Goal: Task Accomplishment & Management: Manage account settings

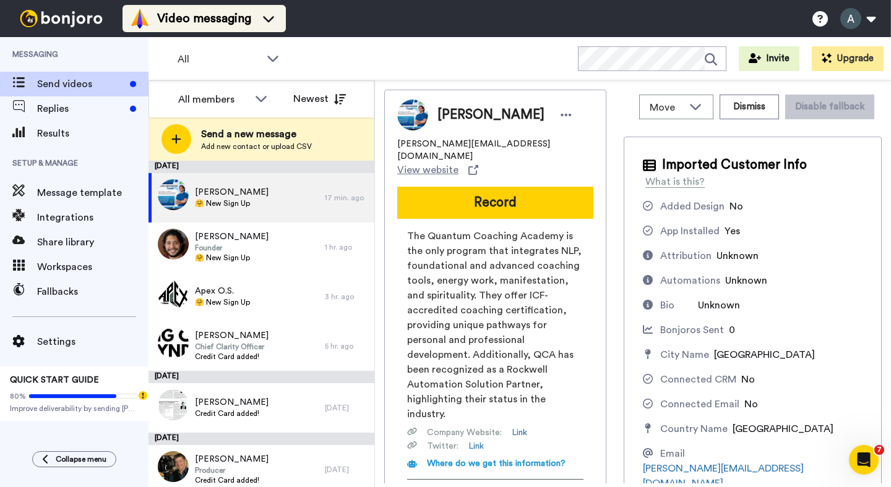
click at [242, 24] on span "Video messaging" at bounding box center [204, 18] width 94 height 17
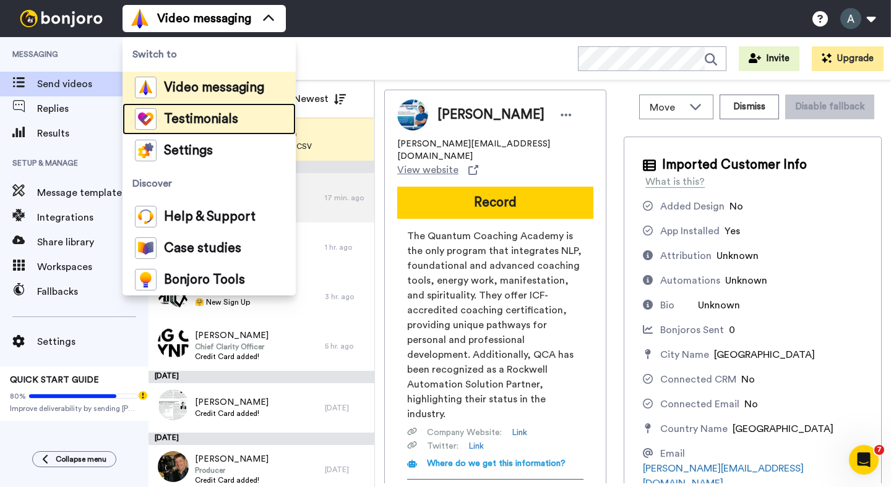
click at [236, 125] on span "Testimonials" at bounding box center [201, 119] width 74 height 12
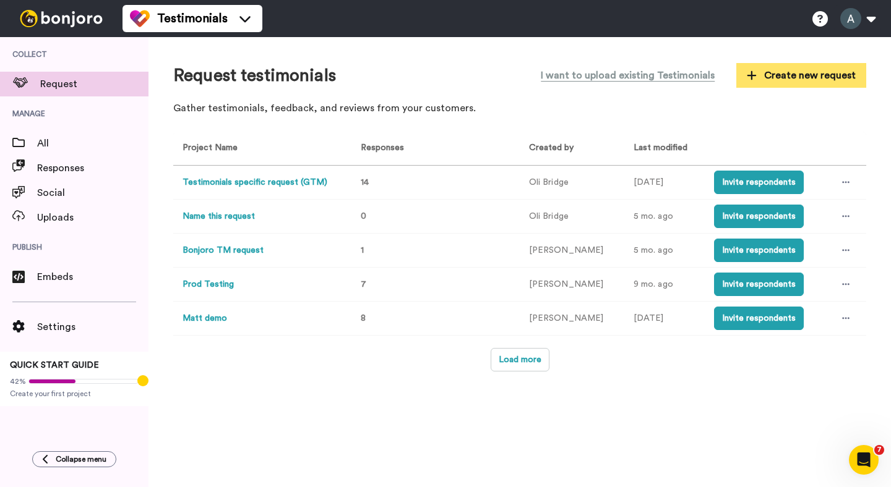
click at [805, 74] on span "Create new request" at bounding box center [801, 75] width 109 height 15
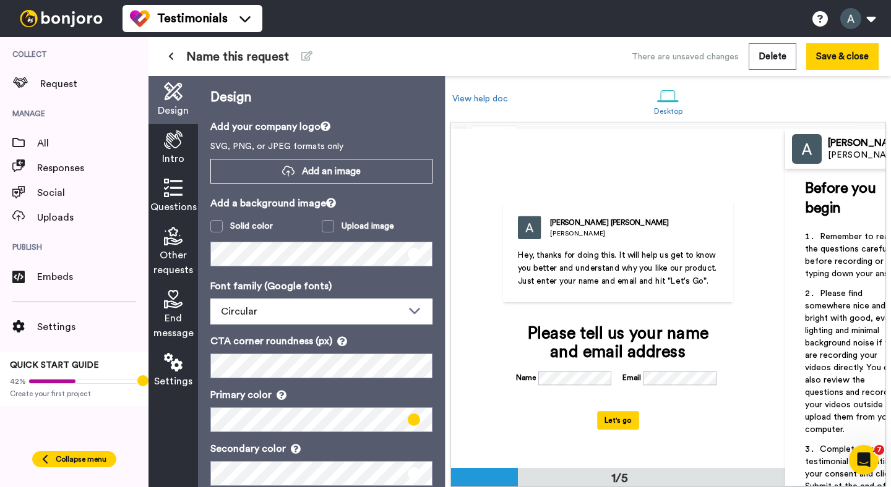
click at [60, 455] on span "Collapse menu" at bounding box center [81, 460] width 51 height 10
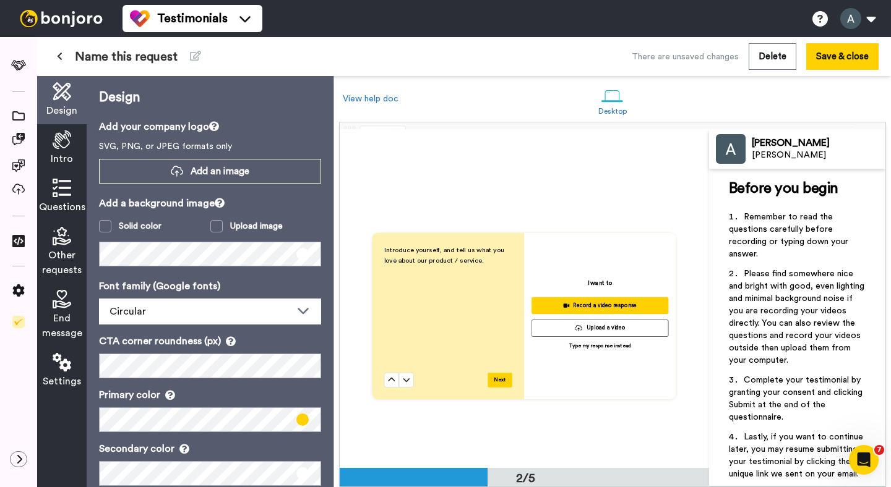
scroll to position [383, 0]
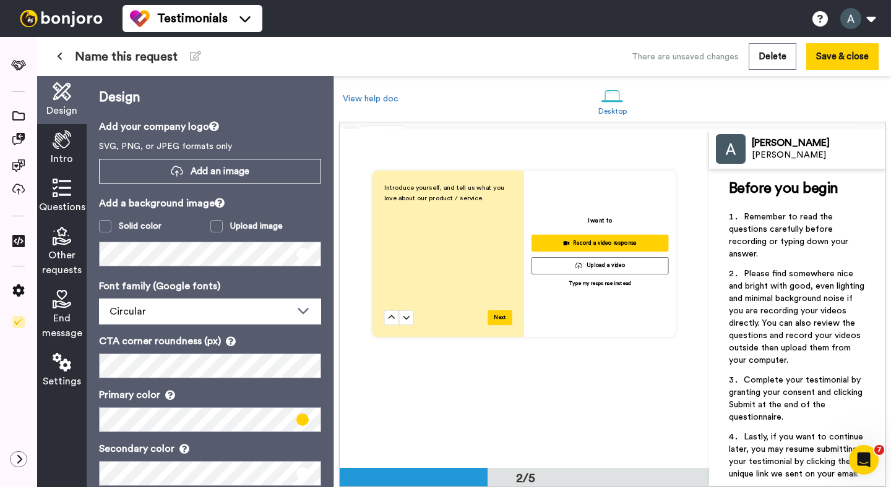
click at [61, 197] on icon at bounding box center [62, 188] width 19 height 19
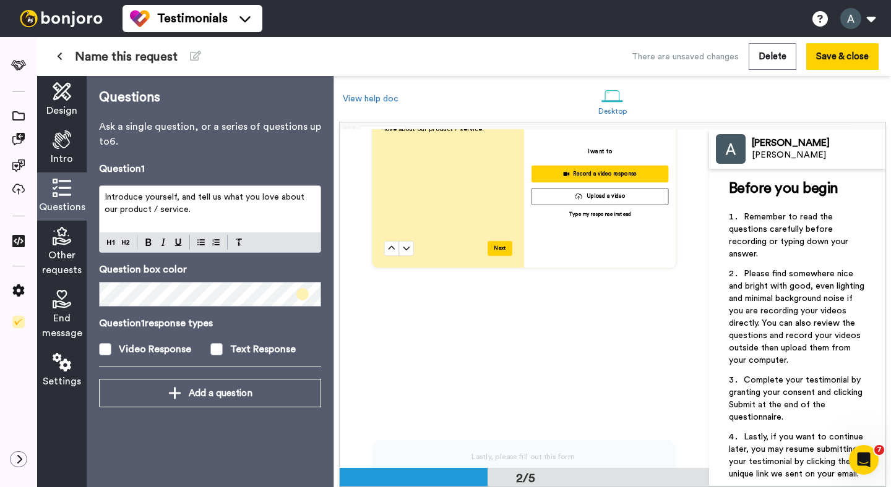
scroll to position [435, 0]
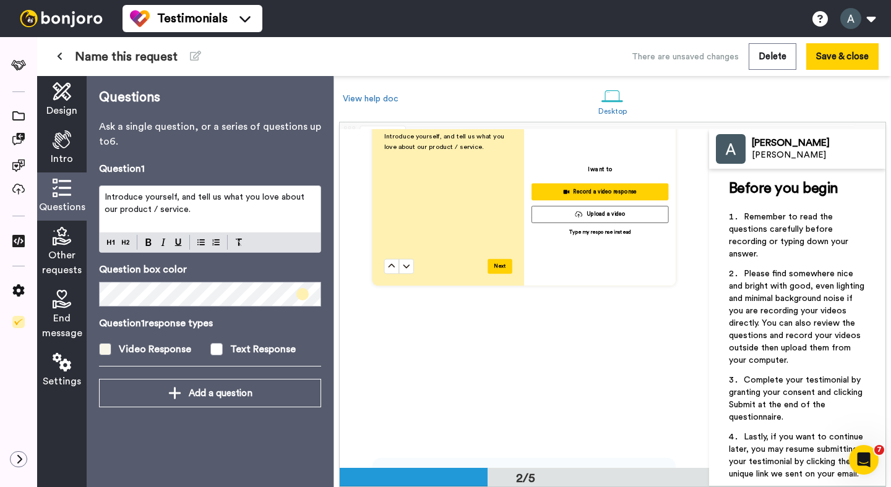
click at [113, 349] on label "Video Response" at bounding box center [154, 349] width 111 height 15
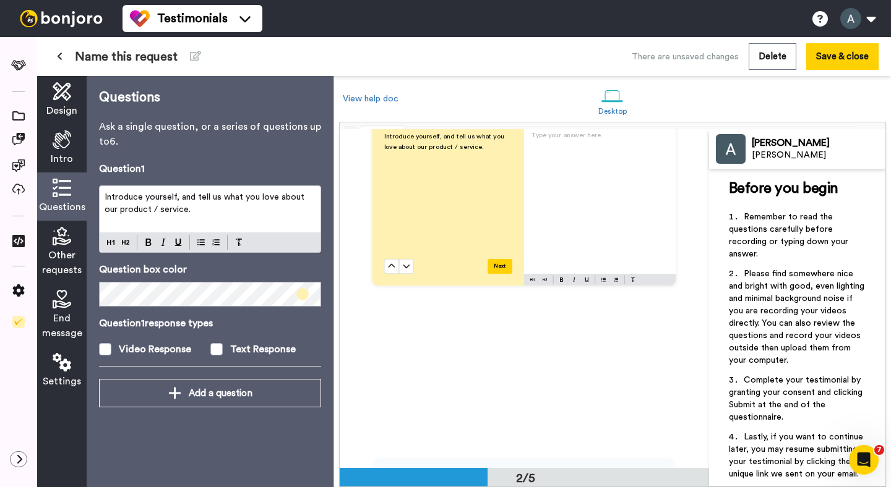
click at [584, 225] on div "Type your answer here ﻿" at bounding box center [600, 202] width 152 height 144
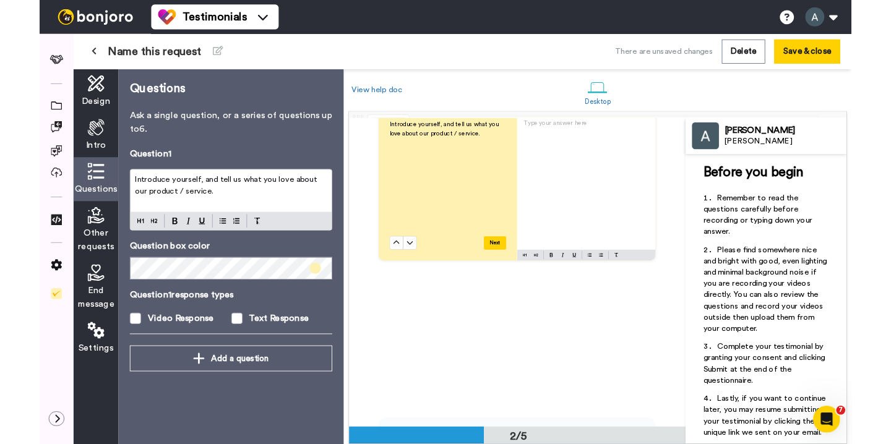
scroll to position [393, 0]
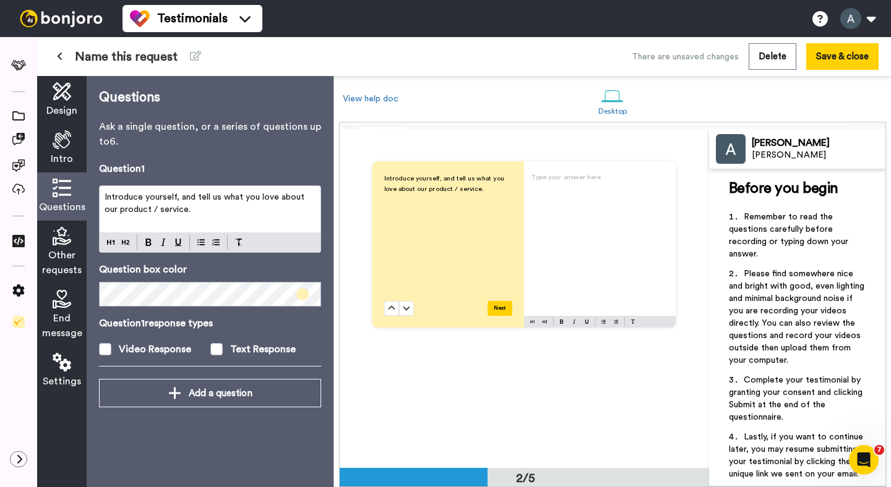
click at [63, 60] on button at bounding box center [59, 57] width 20 height 22
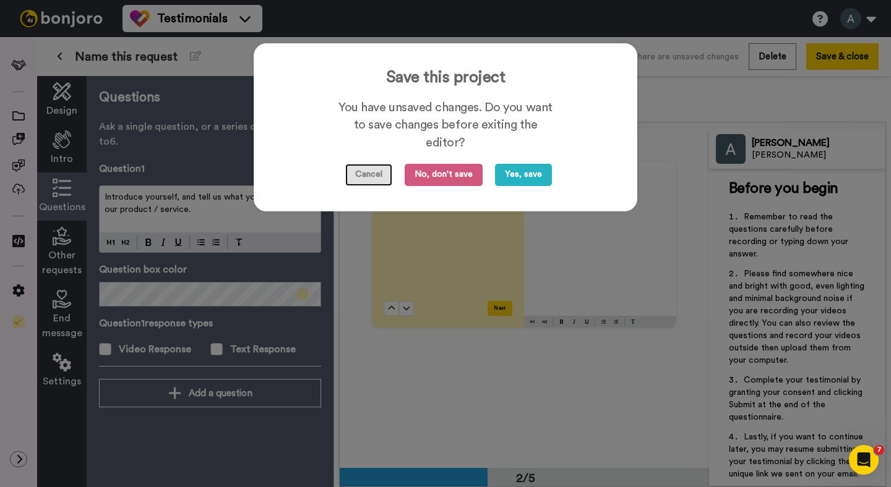
click at [360, 178] on button "Cancel" at bounding box center [368, 175] width 47 height 22
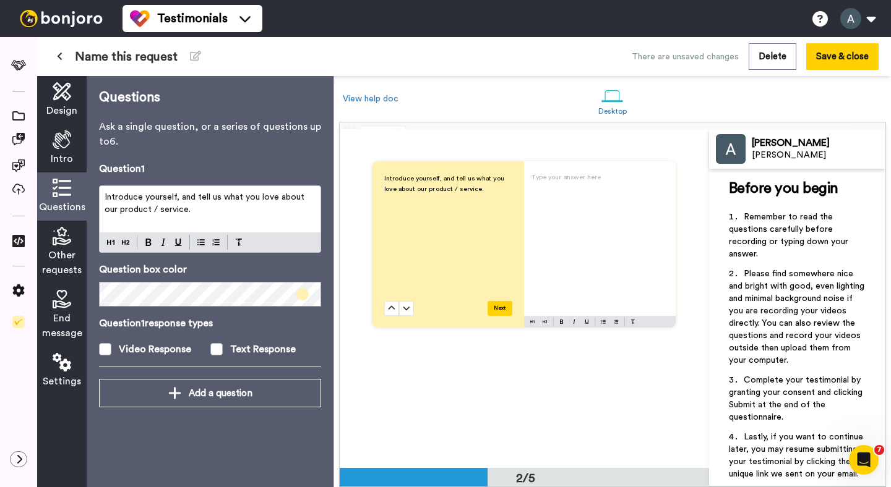
click at [64, 54] on button at bounding box center [59, 57] width 20 height 22
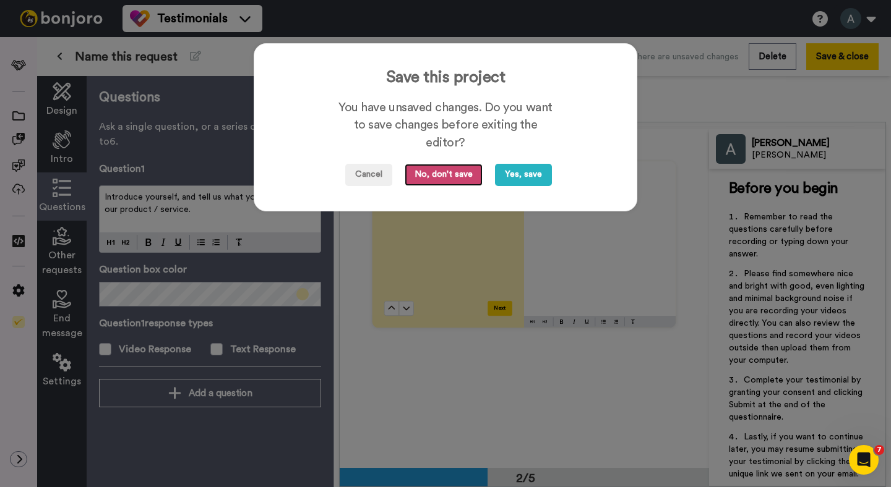
click at [449, 176] on button "No, don't save" at bounding box center [444, 175] width 78 height 22
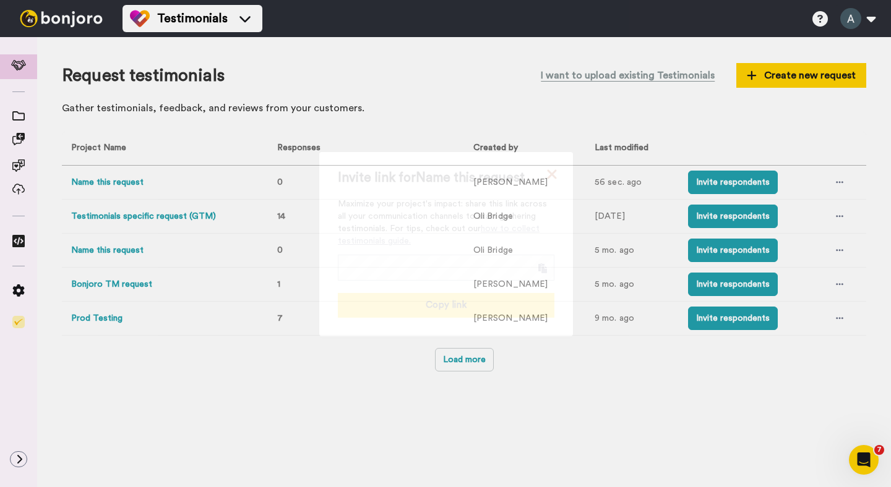
click at [547, 169] on icon at bounding box center [551, 173] width 9 height 9
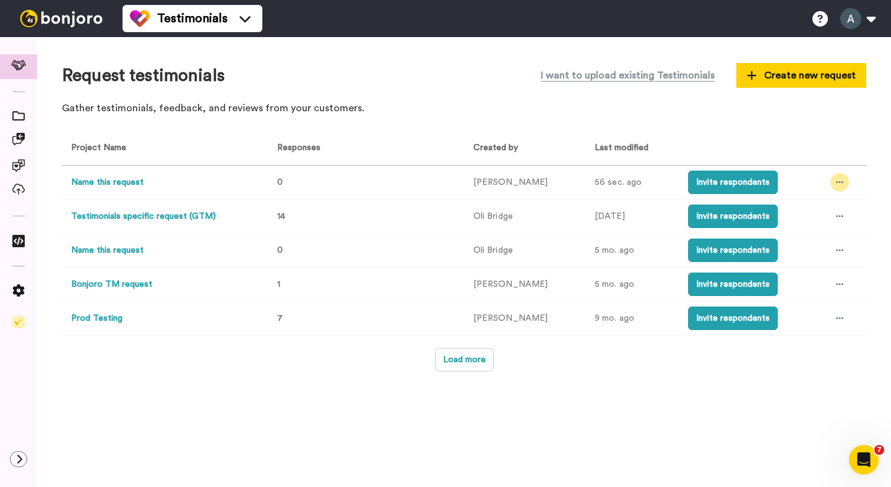
click at [843, 185] on icon at bounding box center [839, 182] width 7 height 9
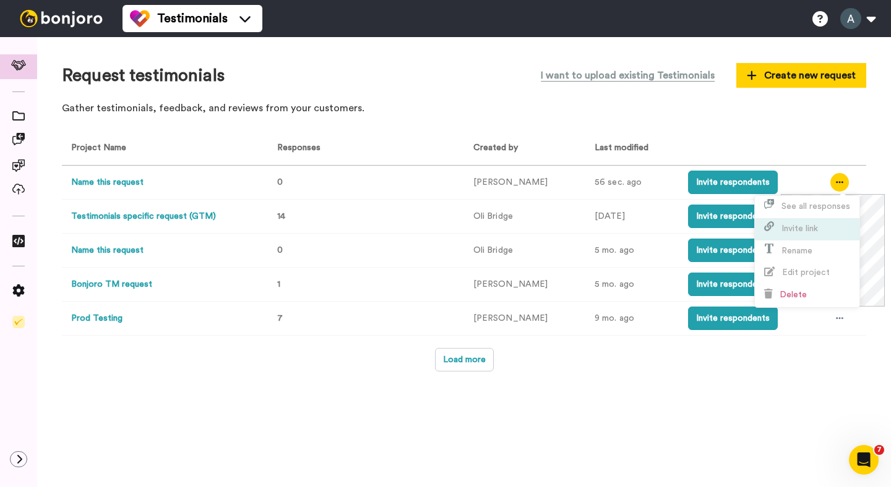
click at [779, 231] on span "Invite link" at bounding box center [791, 228] width 54 height 9
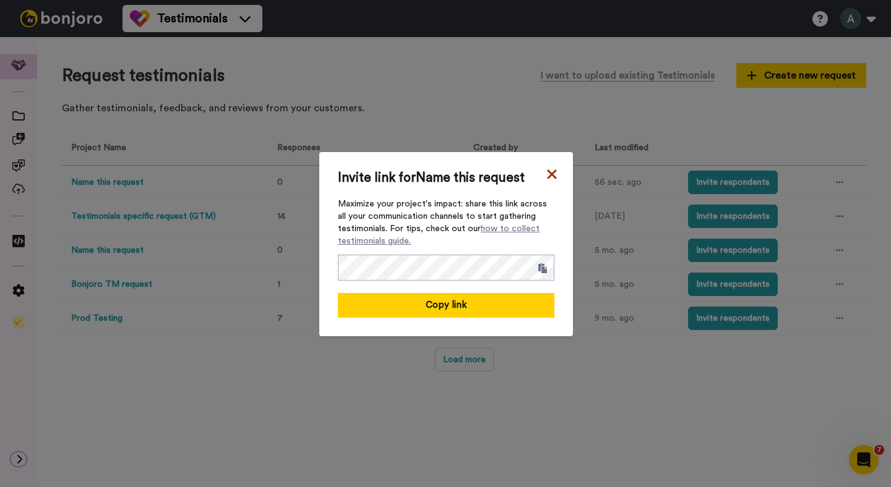
click at [552, 176] on icon at bounding box center [552, 174] width 12 height 15
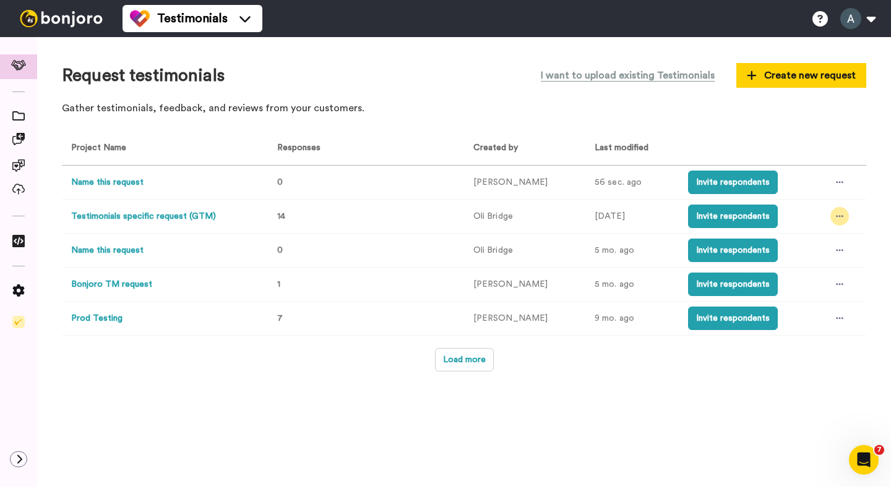
click at [840, 223] on div at bounding box center [839, 216] width 19 height 19
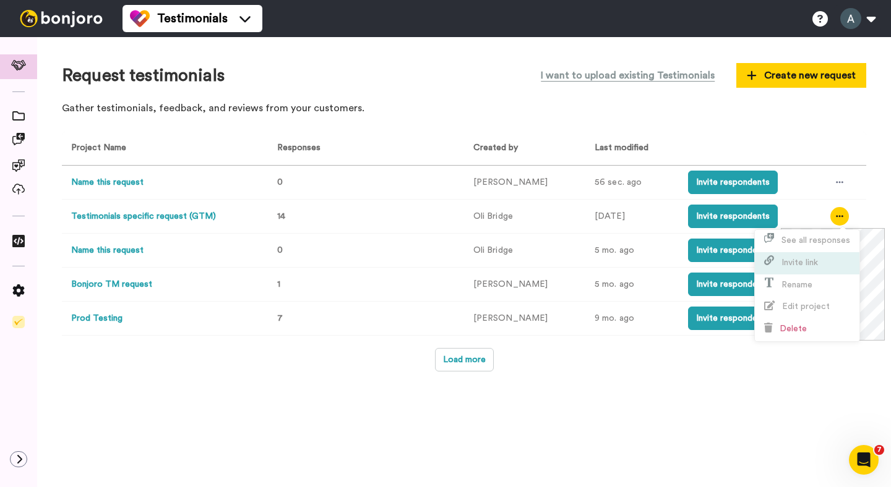
click at [810, 259] on span "Invite link" at bounding box center [799, 263] width 36 height 9
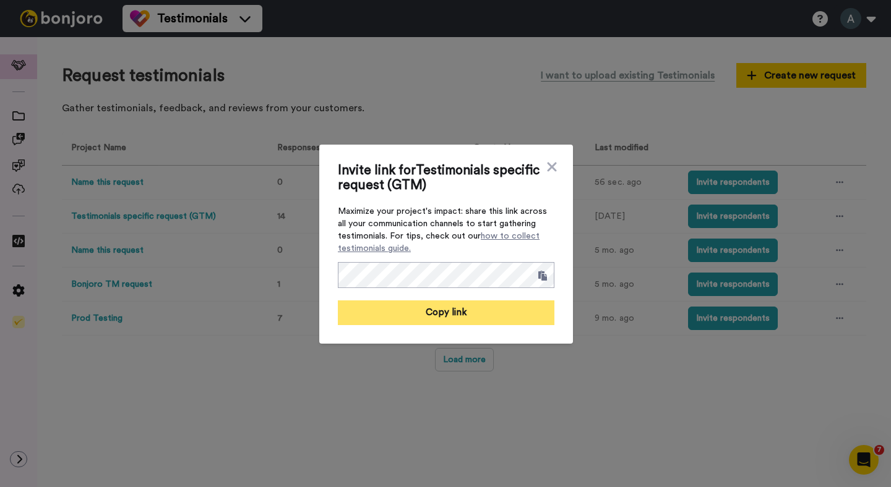
click at [445, 313] on button "Copy link" at bounding box center [446, 313] width 216 height 25
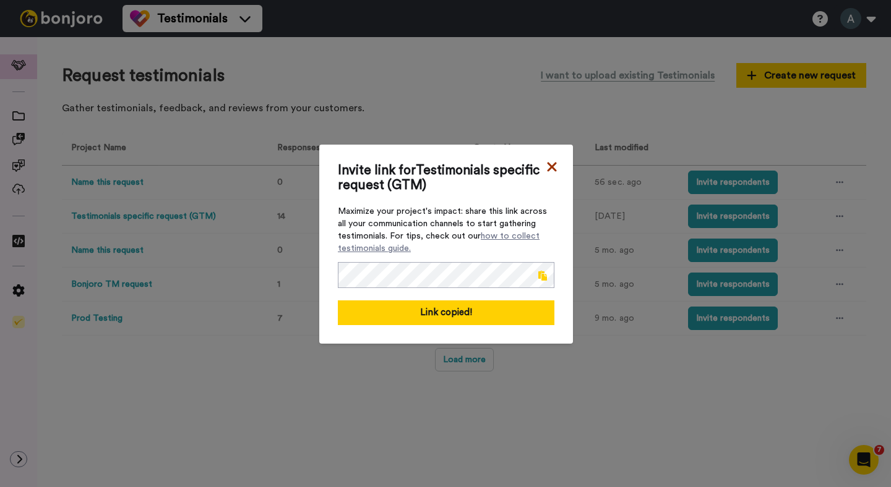
click at [557, 169] on icon at bounding box center [552, 167] width 12 height 15
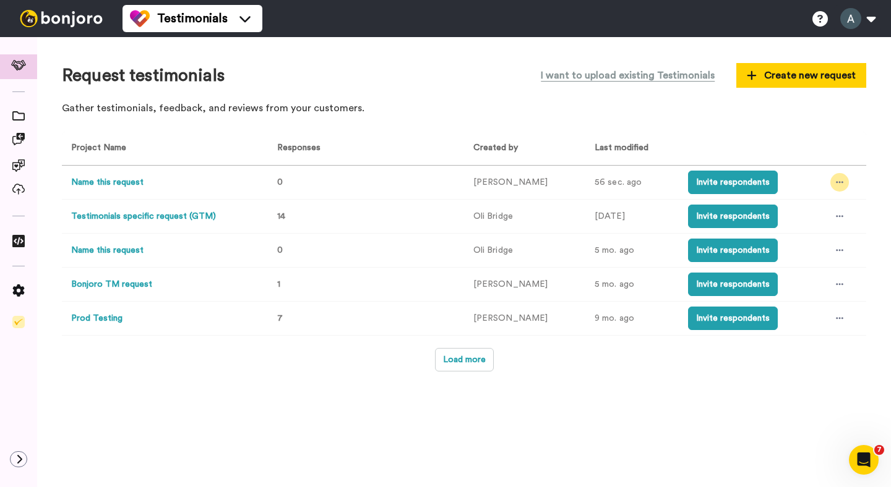
click at [843, 181] on icon at bounding box center [839, 182] width 7 height 9
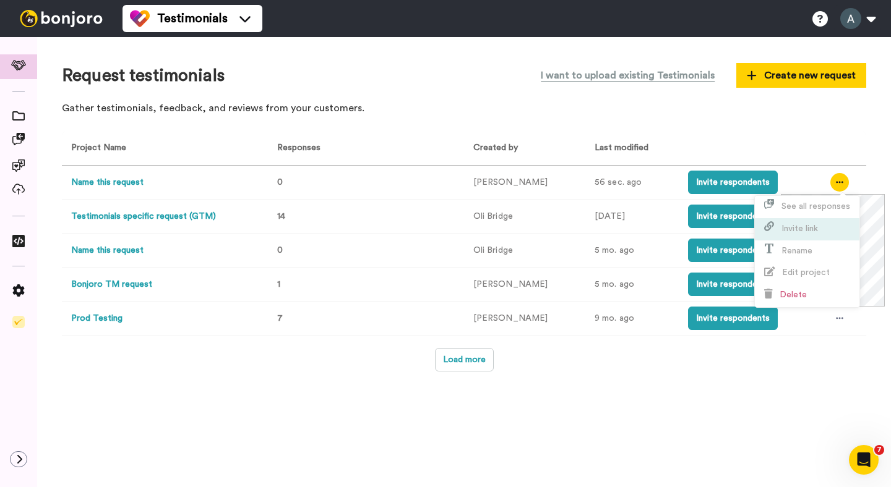
click at [805, 221] on li "Invite link" at bounding box center [807, 229] width 105 height 22
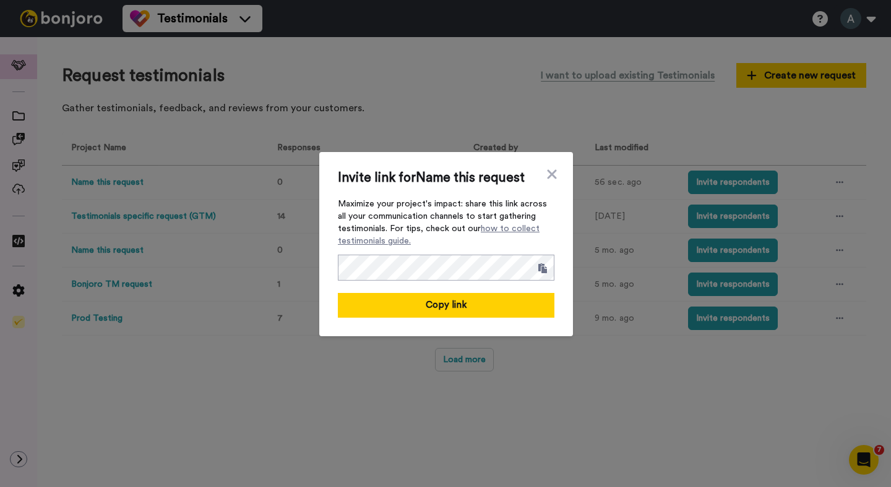
click at [405, 322] on div "Invite link for Name this request Maximize your project's impact: share this li…" at bounding box center [446, 244] width 254 height 184
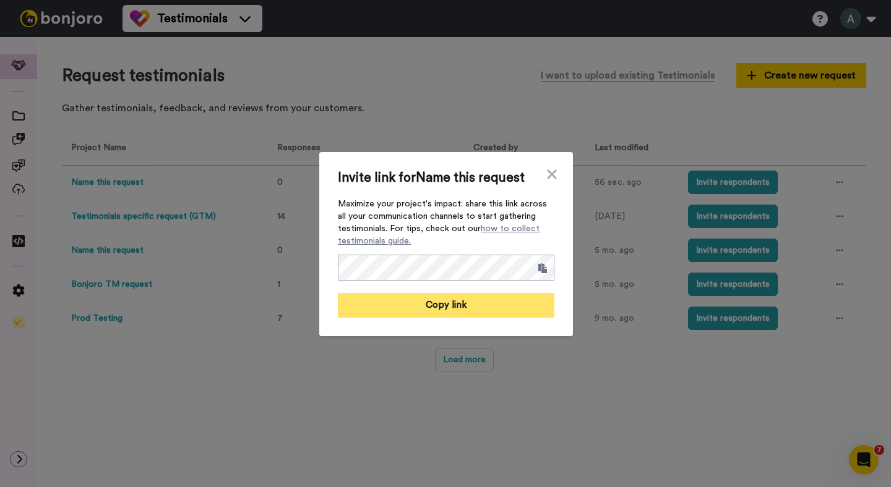
click at [422, 300] on button "Copy link" at bounding box center [446, 305] width 216 height 25
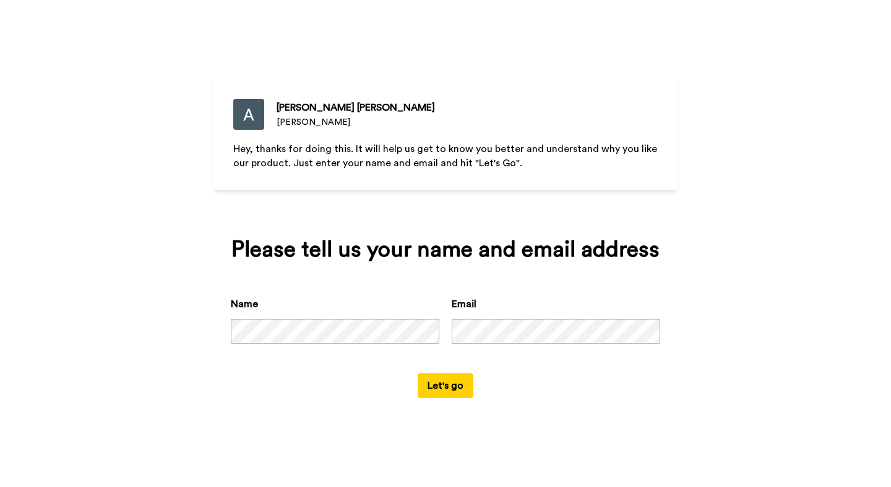
click at [418, 374] on button "Let's go" at bounding box center [446, 386] width 56 height 25
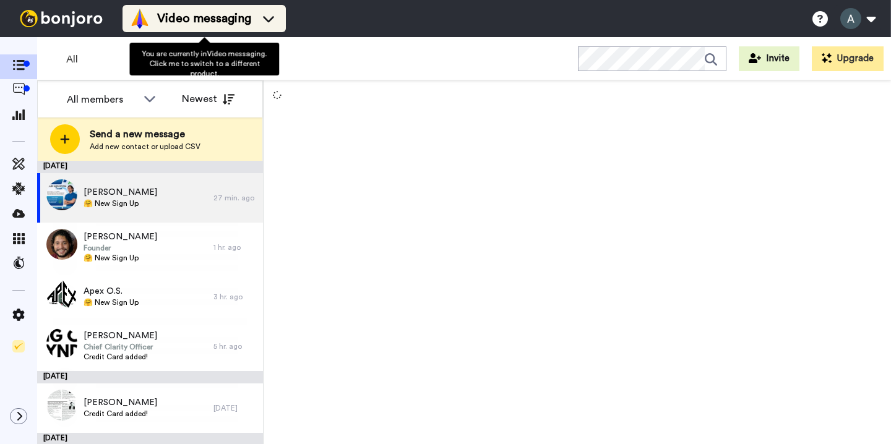
click at [269, 18] on icon at bounding box center [269, 18] width 20 height 12
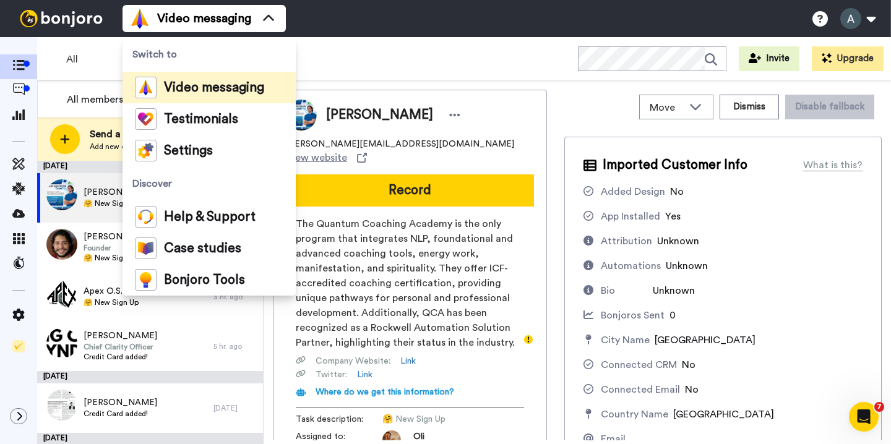
click at [407, 59] on div "All WORKSPACES View all All Retention Credit Card Added Onboarding New Signups …" at bounding box center [464, 58] width 854 height 43
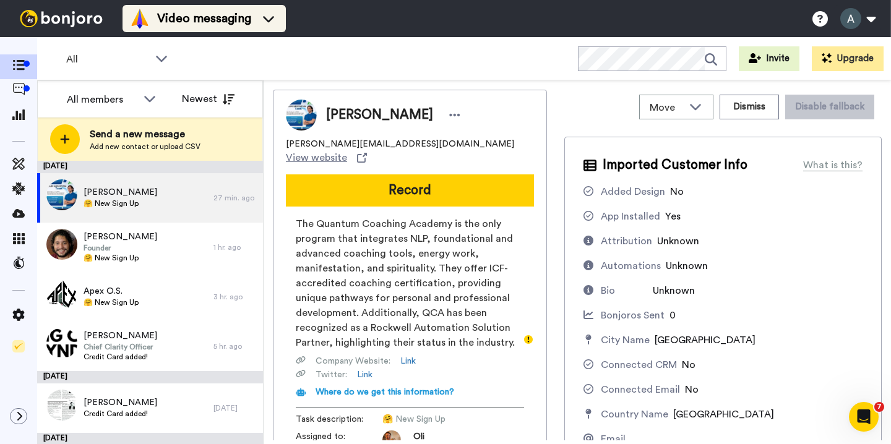
click at [234, 25] on span "Video messaging" at bounding box center [204, 18] width 94 height 17
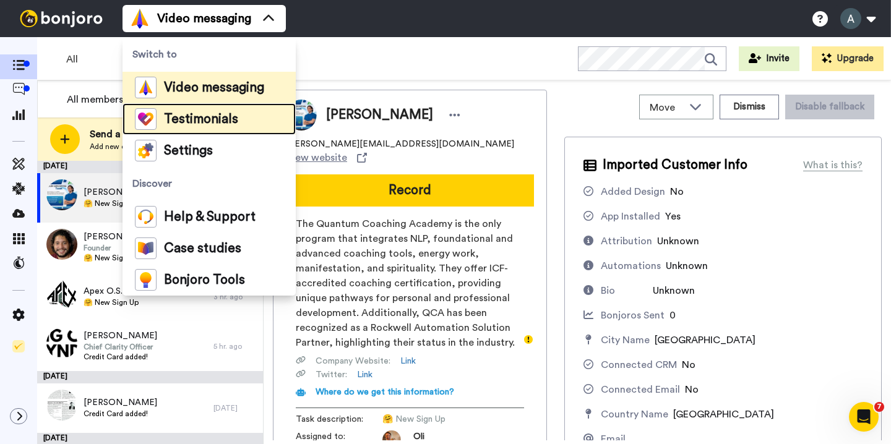
click at [204, 124] on span "Testimonials" at bounding box center [201, 119] width 74 height 12
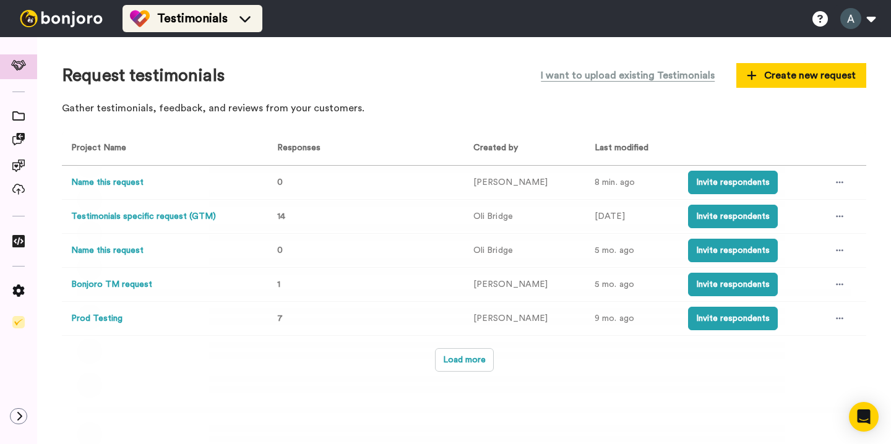
click at [241, 19] on icon at bounding box center [244, 19] width 11 height 6
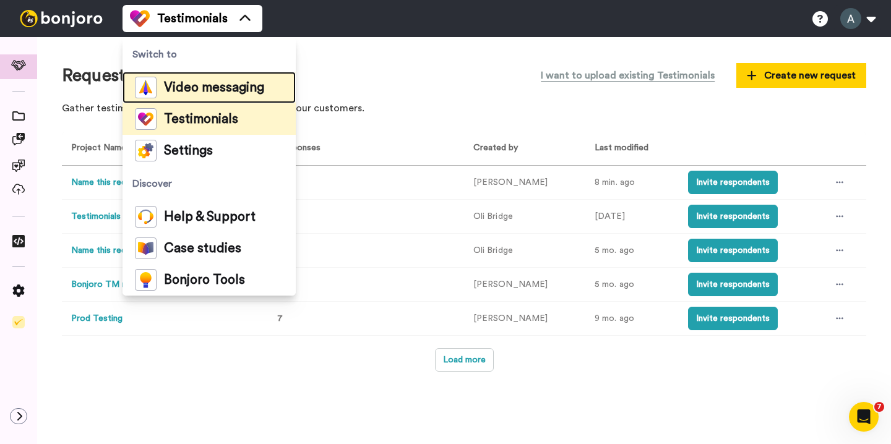
click at [213, 83] on span "Video messaging" at bounding box center [214, 88] width 100 height 12
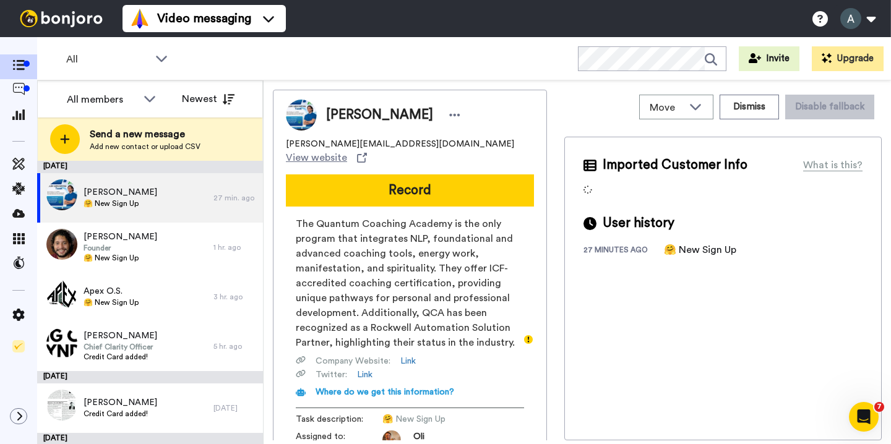
click at [410, 218] on span "The Quantum Coaching Academy is the only program that integrates NLP, foundatio…" at bounding box center [410, 283] width 228 height 134
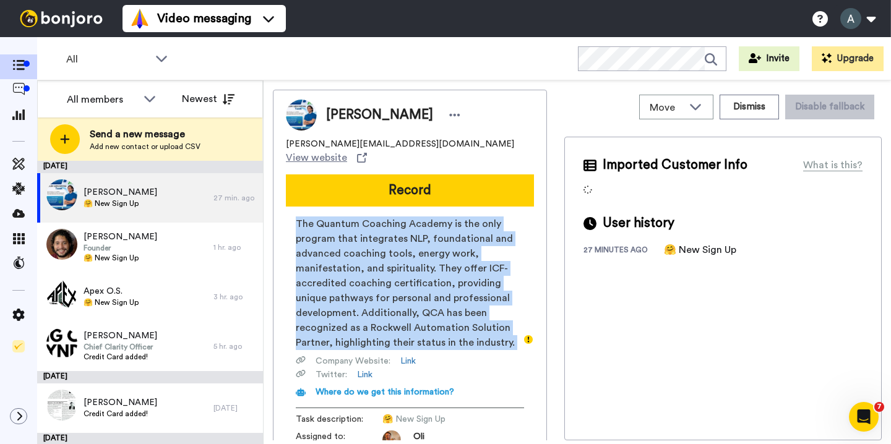
click at [410, 218] on span "The Quantum Coaching Academy is the only program that integrates NLP, foundatio…" at bounding box center [410, 283] width 228 height 134
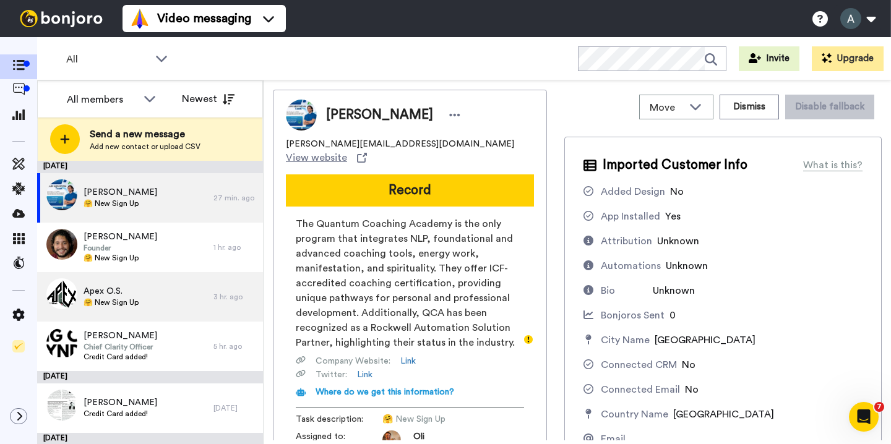
click at [148, 307] on div "Apex O.S. 🤗 New Sign Up" at bounding box center [125, 296] width 176 height 49
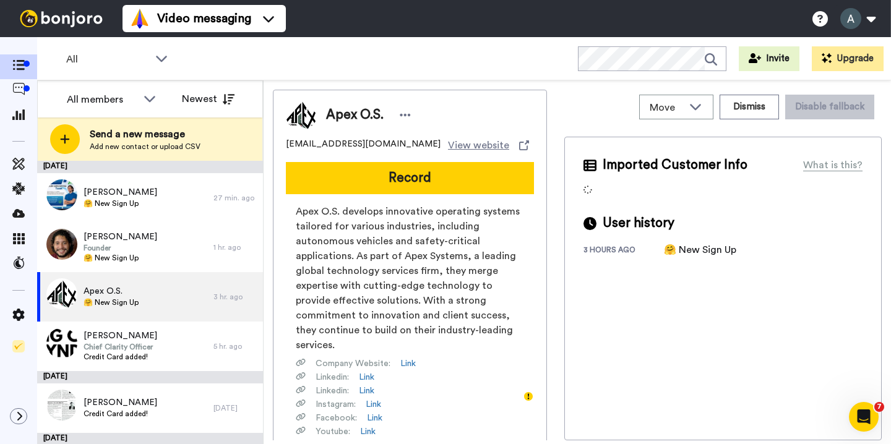
click at [369, 211] on span "Apex O.S. develops innovative operating systems tailored for various industries…" at bounding box center [410, 278] width 228 height 148
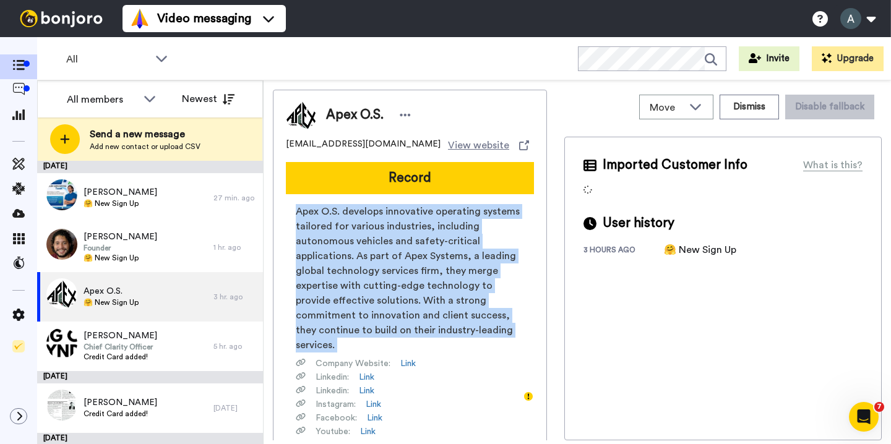
click at [369, 211] on span "Apex O.S. develops innovative operating systems tailored for various industries…" at bounding box center [410, 278] width 228 height 148
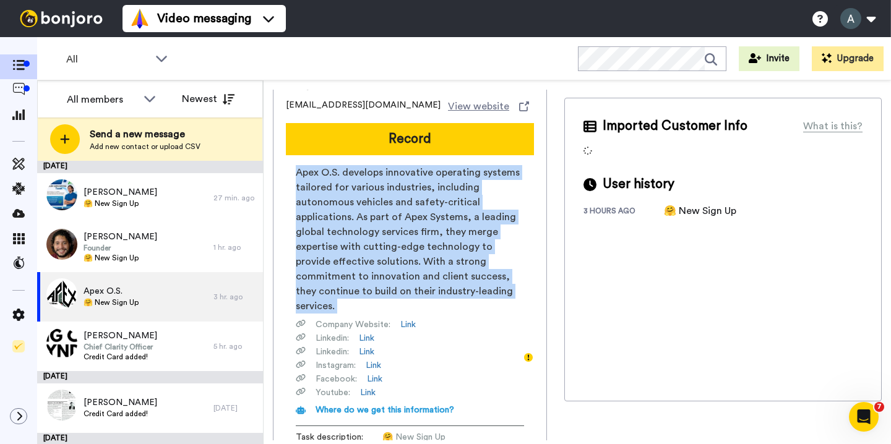
scroll to position [70, 0]
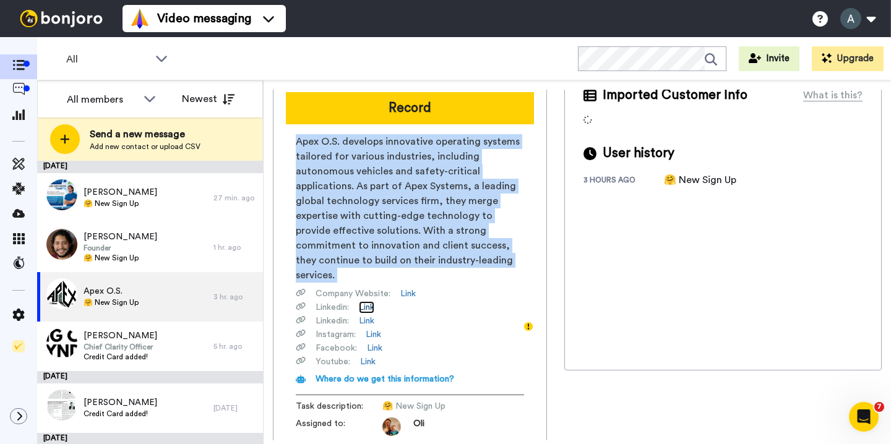
click at [370, 301] on link "Link" at bounding box center [366, 307] width 15 height 12
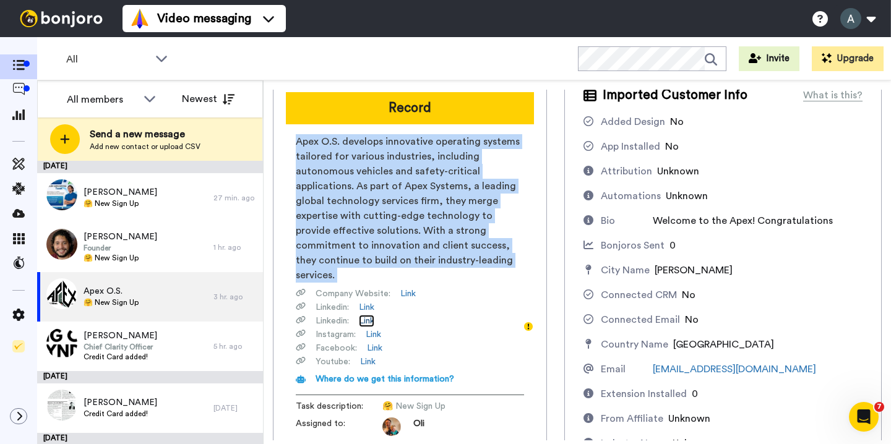
click at [369, 315] on link "Link" at bounding box center [366, 321] width 15 height 12
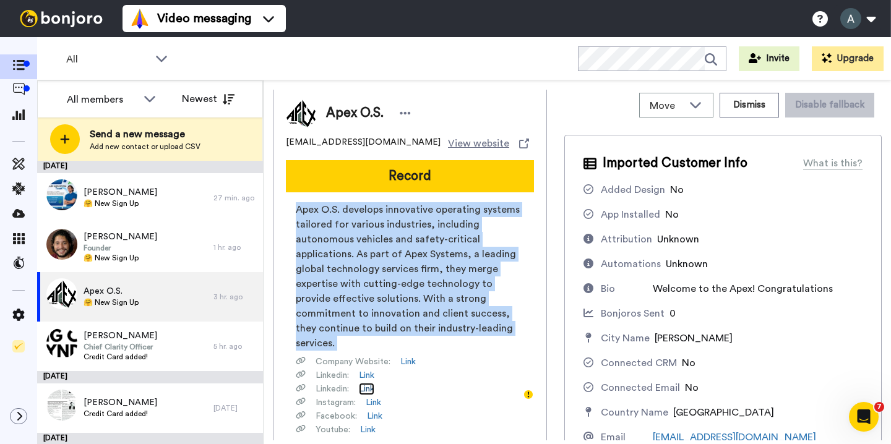
scroll to position [2, 0]
click at [370, 409] on link "Link" at bounding box center [374, 415] width 15 height 12
click at [370, 423] on link "Link" at bounding box center [367, 429] width 15 height 12
click at [351, 263] on span "Apex O.S. develops innovative operating systems tailored for various industries…" at bounding box center [410, 276] width 228 height 148
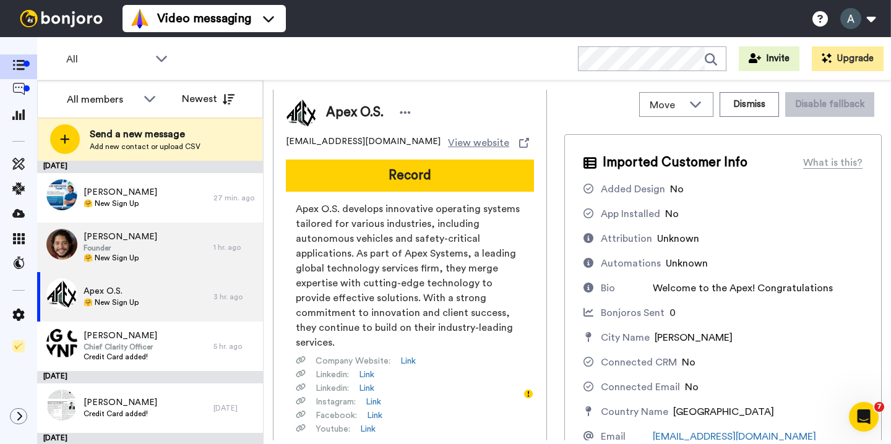
click at [192, 249] on div "Daniel Cueva Founder 🤗 New Sign Up" at bounding box center [125, 247] width 176 height 49
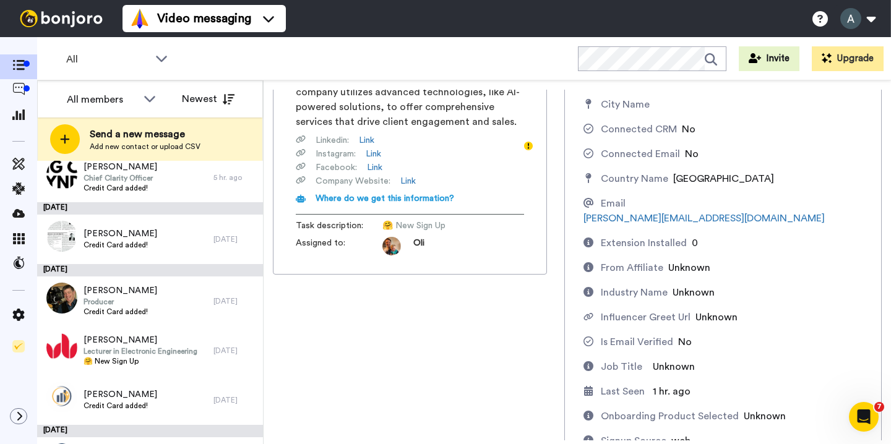
scroll to position [335, 0]
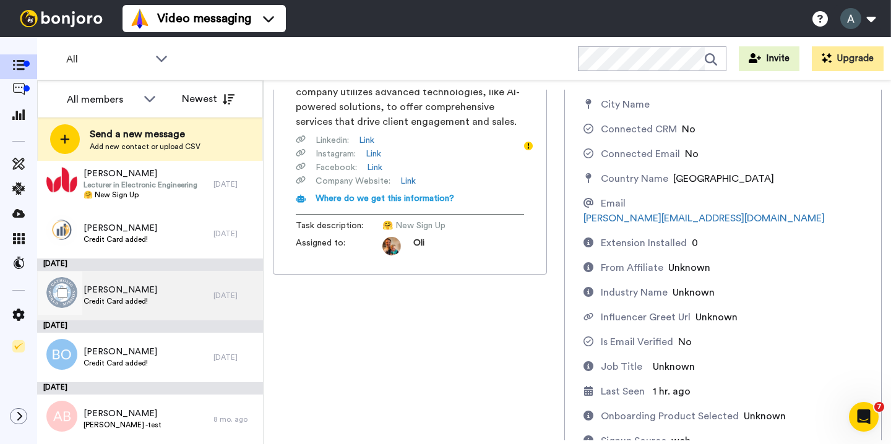
click at [132, 302] on span "Credit Card added!" at bounding box center [121, 301] width 74 height 10
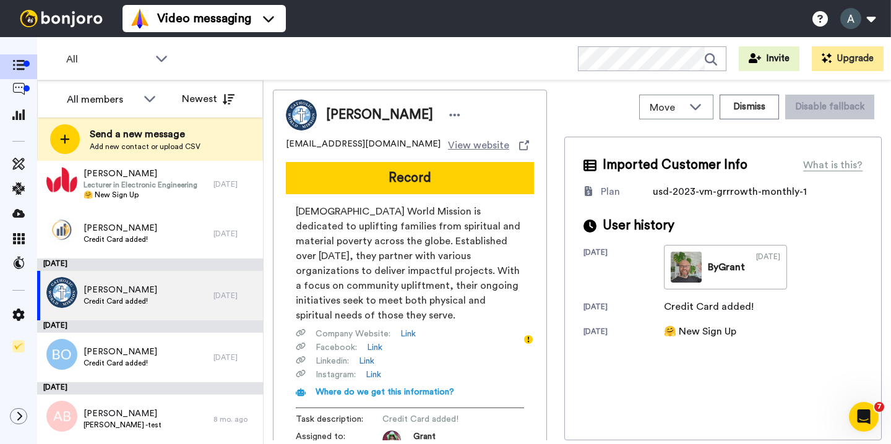
click at [331, 272] on span "Catholic World Mission is dedicated to uplifting families from spiritual and ma…" at bounding box center [410, 263] width 228 height 119
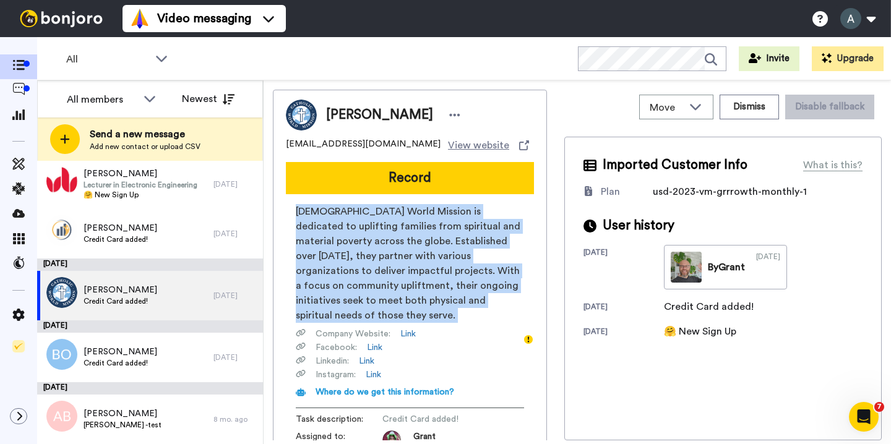
click at [331, 272] on span "Catholic World Mission is dedicated to uplifting families from spiritual and ma…" at bounding box center [410, 263] width 228 height 119
click at [380, 222] on span "Catholic World Mission is dedicated to uplifting families from spiritual and ma…" at bounding box center [410, 263] width 228 height 119
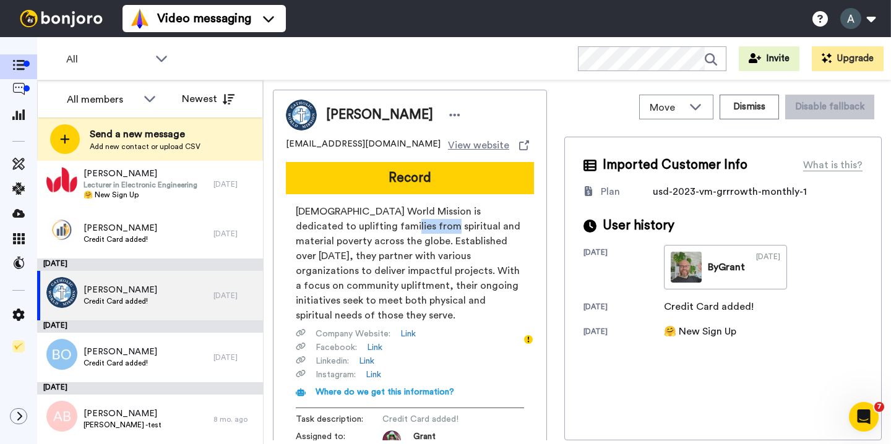
click at [380, 222] on span "Catholic World Mission is dedicated to uplifting families from spiritual and ma…" at bounding box center [410, 263] width 228 height 119
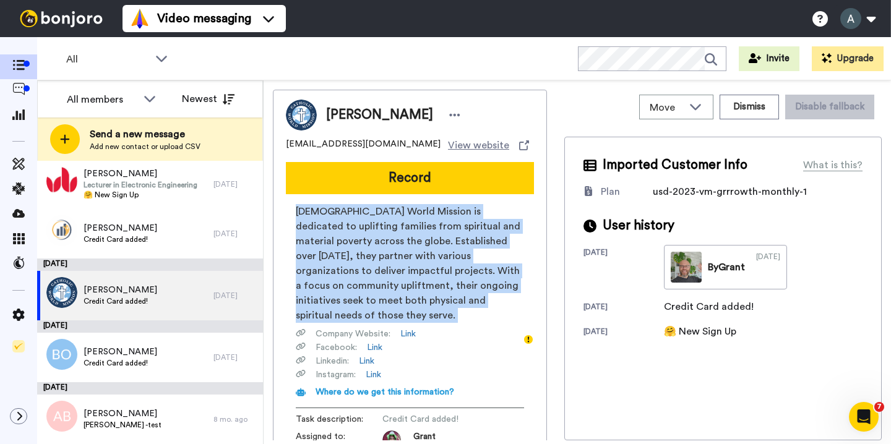
click at [380, 222] on span "Catholic World Mission is dedicated to uplifting families from spiritual and ma…" at bounding box center [410, 263] width 228 height 119
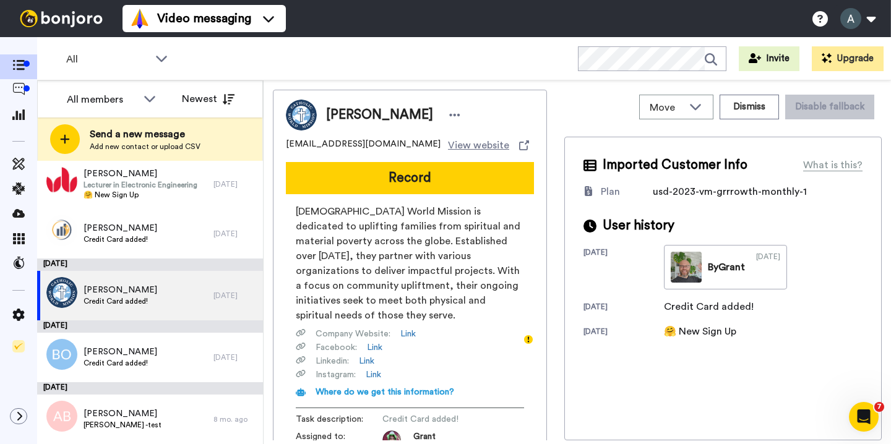
click at [345, 332] on span "Company Website :" at bounding box center [352, 334] width 75 height 12
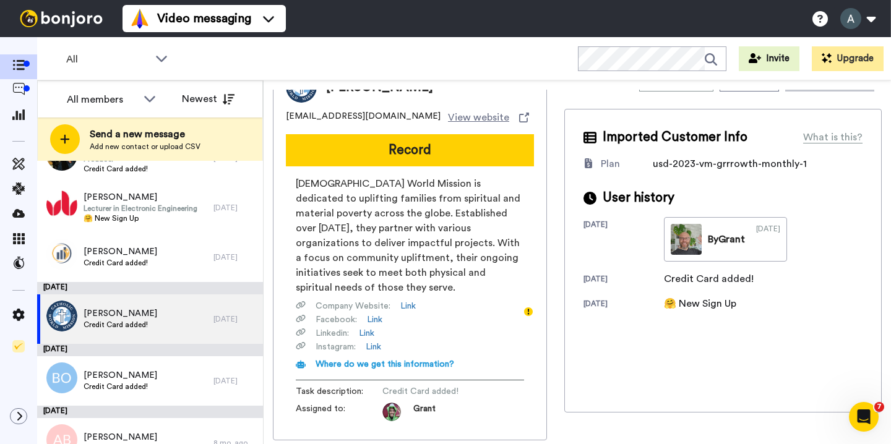
scroll to position [335, 0]
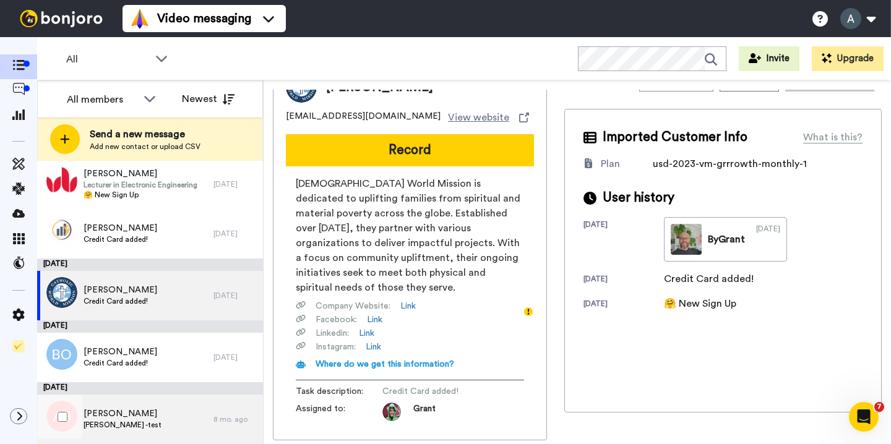
click at [155, 414] on span "Albert Buenaventura" at bounding box center [123, 414] width 78 height 12
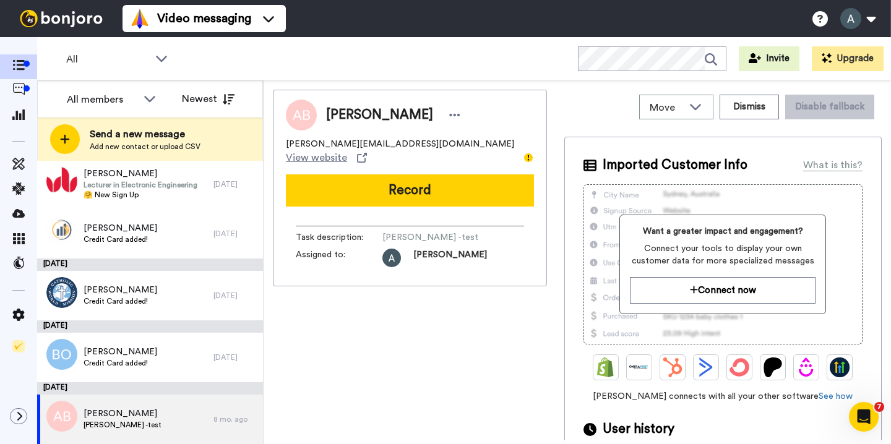
click at [756, 147] on div "Imported Customer Info What is this? Want a greater impact and engagement? Conn…" at bounding box center [722, 322] width 317 height 370
click at [765, 108] on button "Dismiss" at bounding box center [748, 107] width 59 height 25
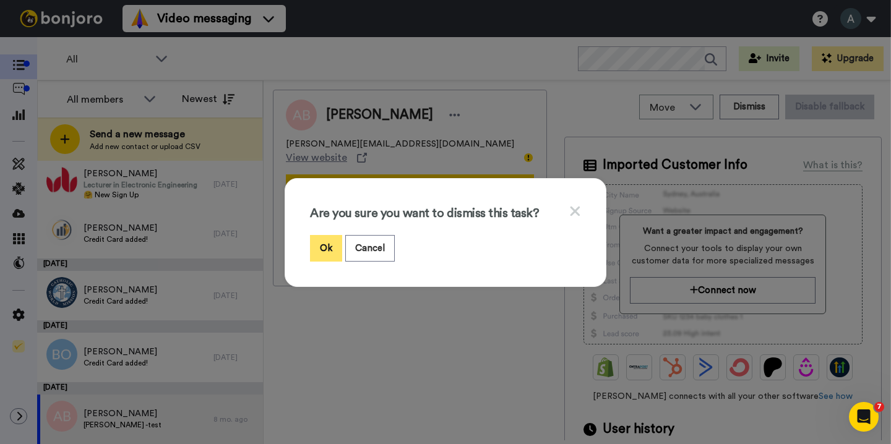
click at [327, 247] on button "Ok" at bounding box center [326, 248] width 32 height 27
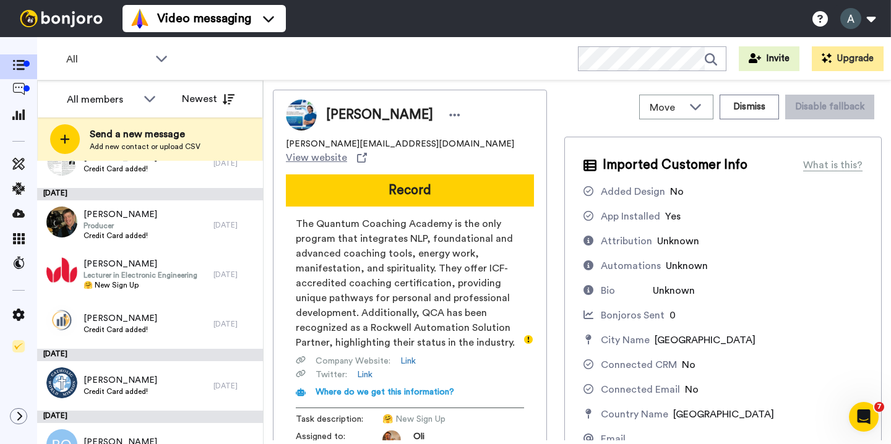
scroll to position [217, 0]
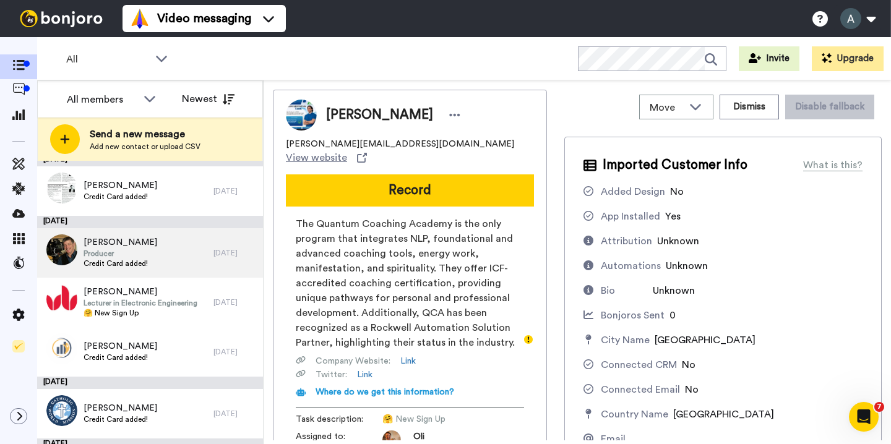
click at [158, 249] on div "Kyle Justice Producer Credit Card added!" at bounding box center [125, 252] width 176 height 49
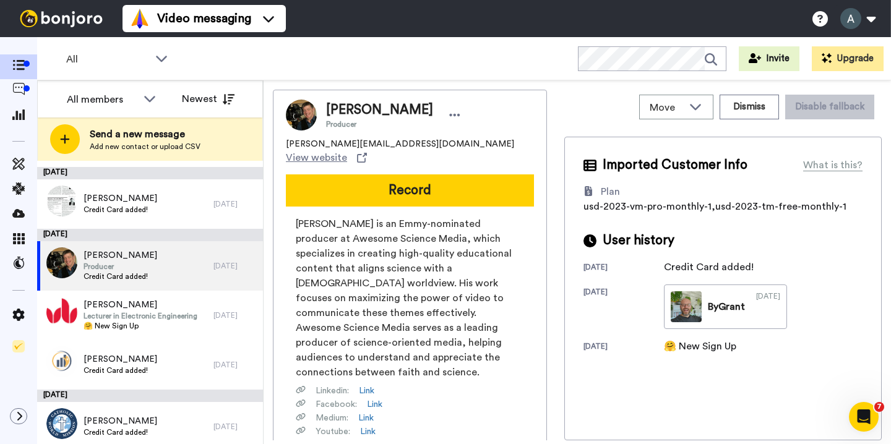
scroll to position [197, 0]
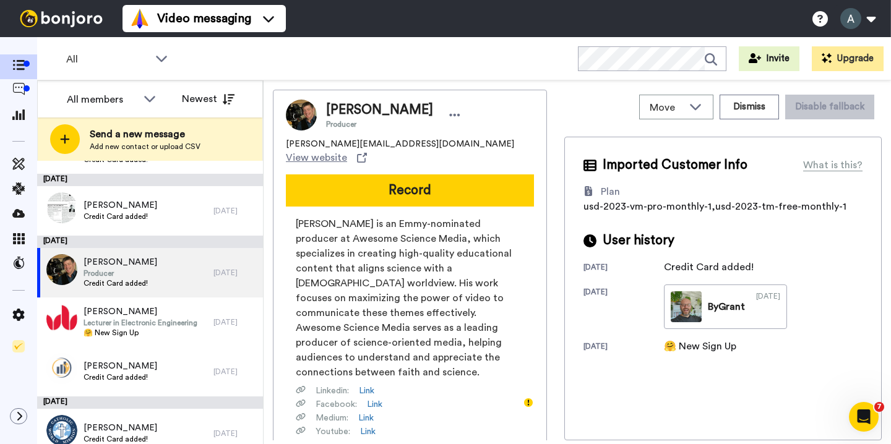
click at [297, 224] on span "Kyle Justice is an Emmy-nominated producer at Awesome Science Media, which spec…" at bounding box center [410, 297] width 228 height 163
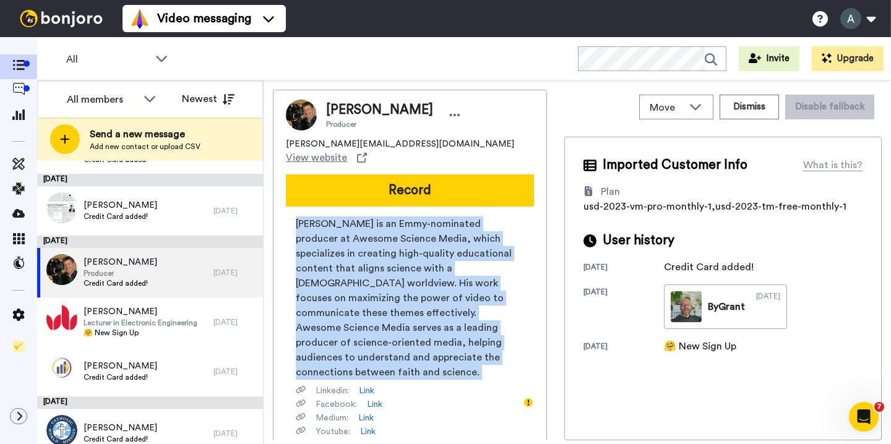
click at [297, 224] on span "Kyle Justice is an Emmy-nominated producer at Awesome Science Media, which spec…" at bounding box center [410, 297] width 228 height 163
click at [382, 276] on span "Kyle Justice is an Emmy-nominated producer at Awesome Science Media, which spec…" at bounding box center [410, 297] width 228 height 163
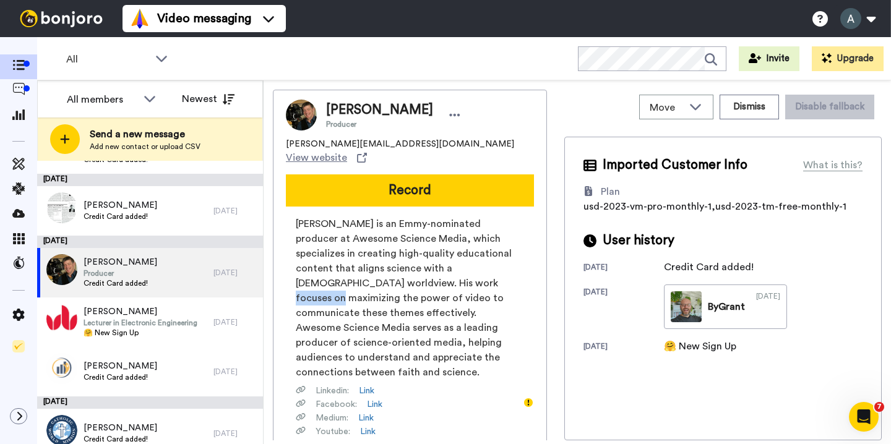
click at [382, 276] on span "Kyle Justice is an Emmy-nominated producer at Awesome Science Media, which spec…" at bounding box center [410, 297] width 228 height 163
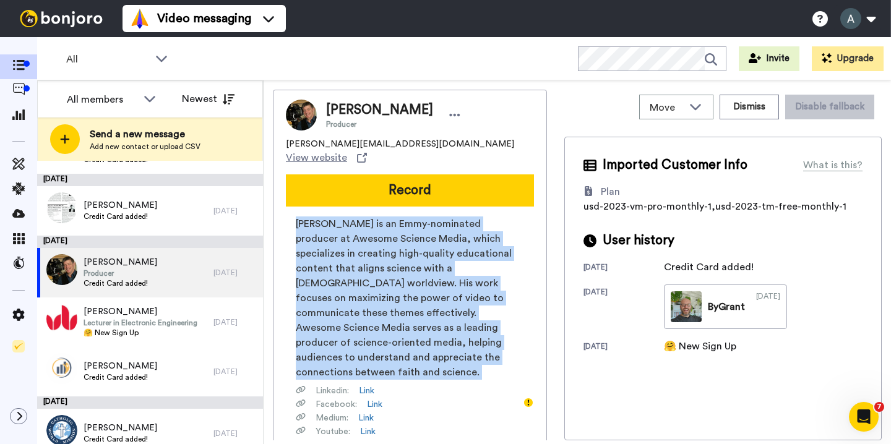
click at [382, 276] on span "Kyle Justice is an Emmy-nominated producer at Awesome Science Media, which spec…" at bounding box center [410, 297] width 228 height 163
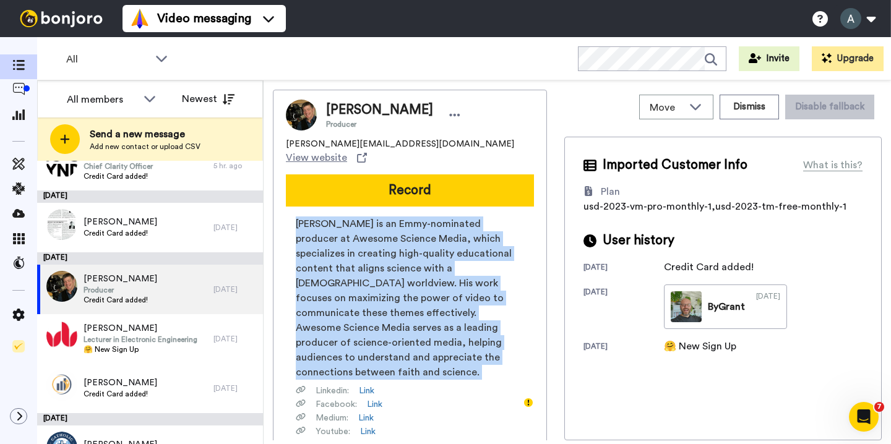
scroll to position [180, 0]
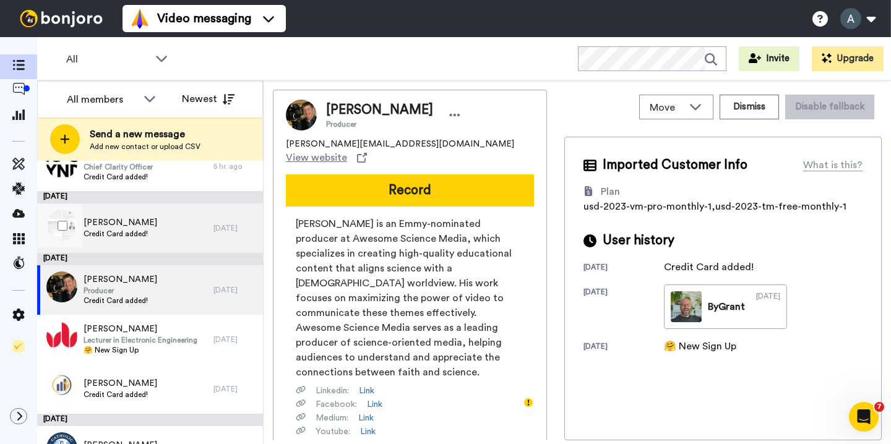
click at [157, 235] on span "Credit Card added!" at bounding box center [121, 234] width 74 height 10
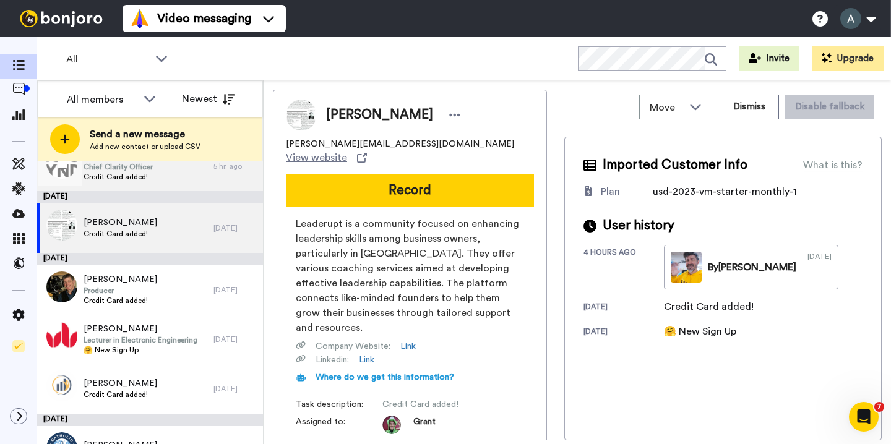
click at [167, 176] on div "Kenny Jahng Chief Clarity Officer Credit Card added!" at bounding box center [125, 166] width 176 height 49
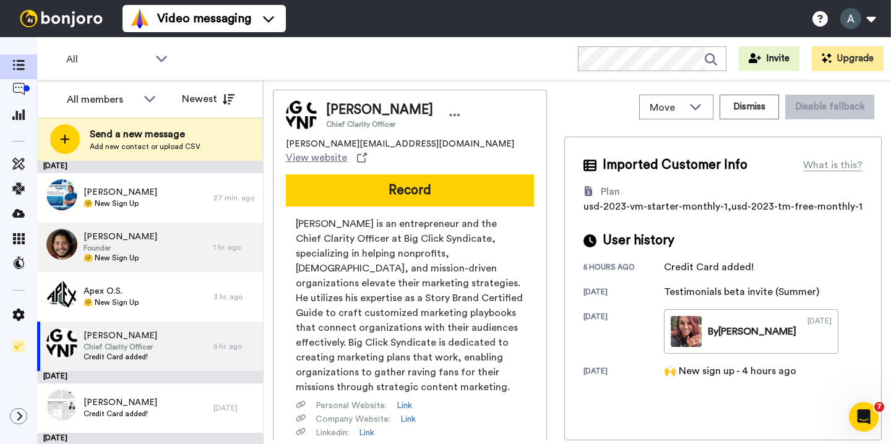
click at [167, 254] on div "Daniel Cueva Founder 🤗 New Sign Up" at bounding box center [125, 247] width 176 height 49
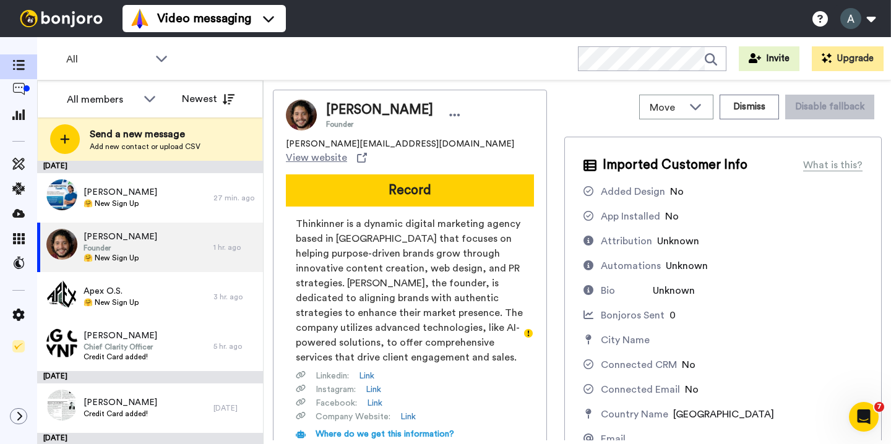
click at [444, 275] on span "Thinkinner is a dynamic digital marketing agency based in Los Angeles that focu…" at bounding box center [410, 290] width 228 height 148
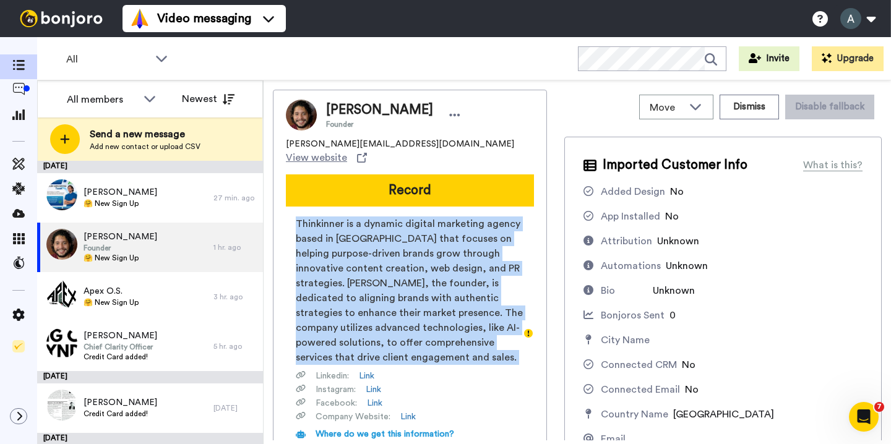
click at [444, 275] on span "Thinkinner is a dynamic digital marketing agency based in Los Angeles that focu…" at bounding box center [410, 290] width 228 height 148
click at [433, 258] on span "Thinkinner is a dynamic digital marketing agency based in Los Angeles that focu…" at bounding box center [410, 290] width 228 height 148
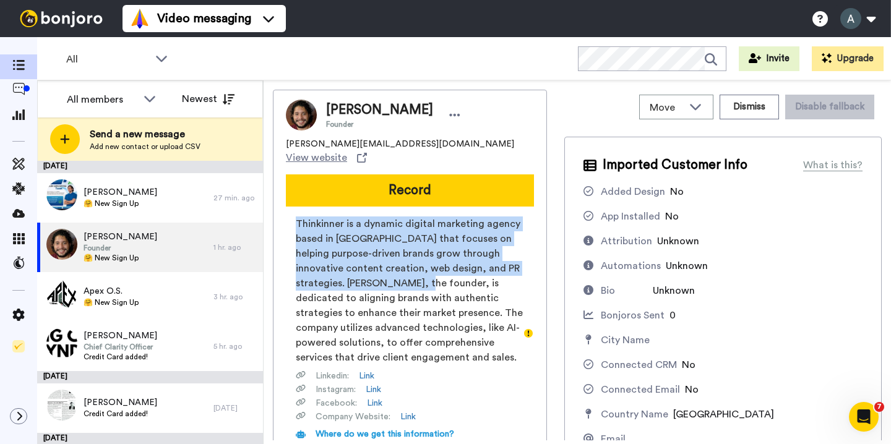
drag, startPoint x: 298, startPoint y: 201, endPoint x: 394, endPoint y: 275, distance: 121.7
click at [394, 275] on div "Daniel Cueva Founder daniel@thinkinner.com View website Record Thinkinner is a …" at bounding box center [410, 300] width 274 height 421
click at [394, 275] on span "Thinkinner is a dynamic digital marketing agency based in Los Angeles that focu…" at bounding box center [410, 290] width 228 height 148
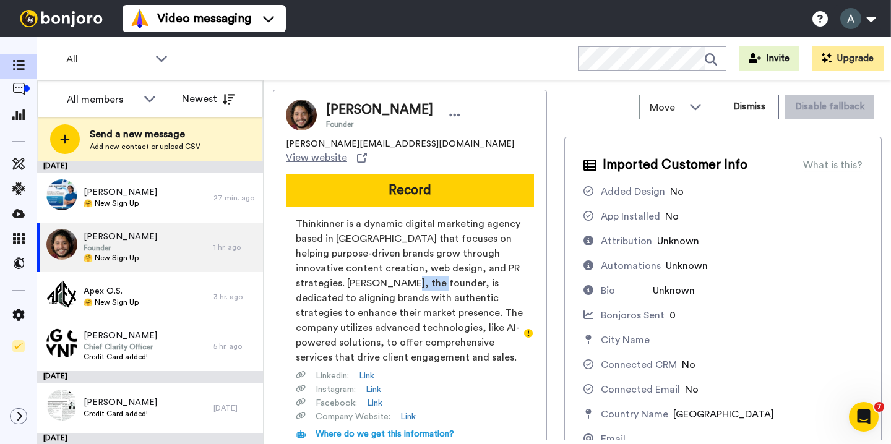
click at [394, 275] on span "Thinkinner is a dynamic digital marketing agency based in Los Angeles that focu…" at bounding box center [410, 290] width 228 height 148
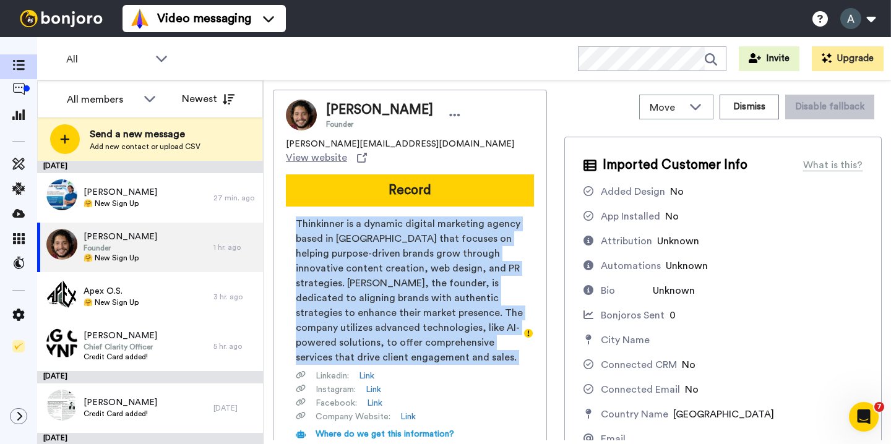
click at [394, 275] on span "Thinkinner is a dynamic digital marketing agency based in Los Angeles that focu…" at bounding box center [410, 290] width 228 height 148
click at [447, 274] on span "Thinkinner is a dynamic digital marketing agency based in Los Angeles that focu…" at bounding box center [410, 290] width 228 height 148
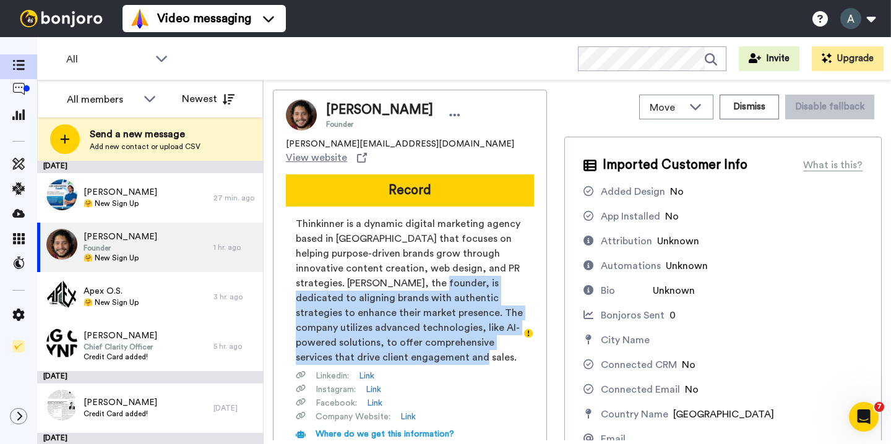
drag, startPoint x: 410, startPoint y: 276, endPoint x: 400, endPoint y: 348, distance: 72.4
click at [400, 348] on span "Thinkinner is a dynamic digital marketing agency based in Los Angeles that focu…" at bounding box center [410, 290] width 228 height 148
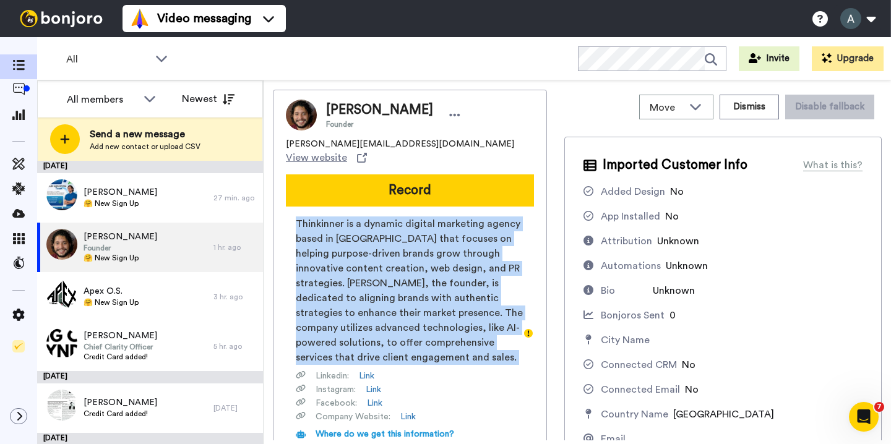
drag, startPoint x: 400, startPoint y: 348, endPoint x: 293, endPoint y: 215, distance: 170.2
click at [293, 216] on div "Thinkinner is a dynamic digital marketing agency based in Los Angeles that focu…" at bounding box center [410, 358] width 248 height 284
drag, startPoint x: 293, startPoint y: 215, endPoint x: 430, endPoint y: 349, distance: 191.6
click at [430, 349] on div "Thinkinner is a dynamic digital marketing agency based in Los Angeles that focu…" at bounding box center [410, 358] width 248 height 284
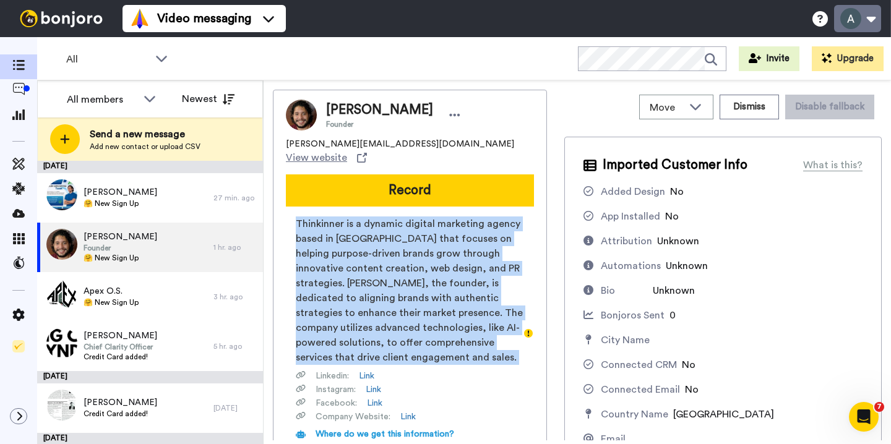
click at [871, 18] on button at bounding box center [857, 18] width 47 height 27
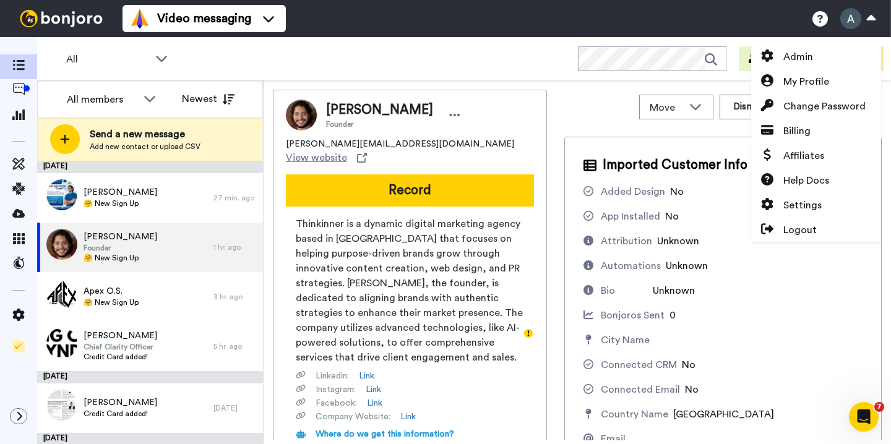
click at [438, 122] on div "Daniel Cueva Founder" at bounding box center [410, 115] width 248 height 31
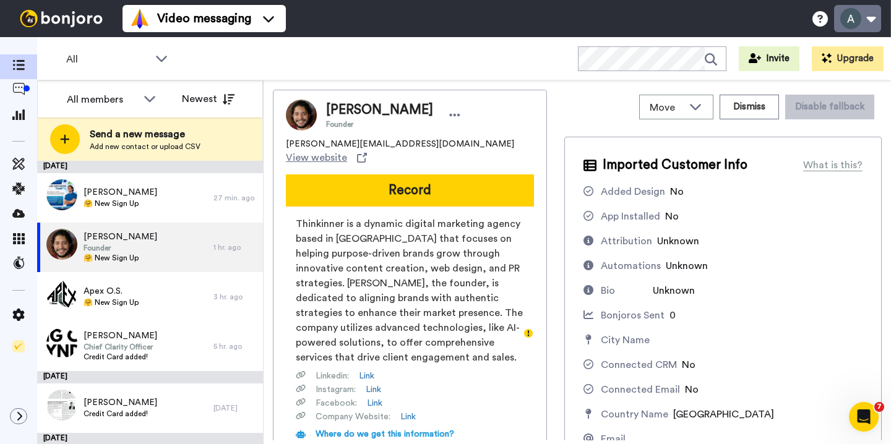
click at [849, 24] on button at bounding box center [857, 18] width 47 height 27
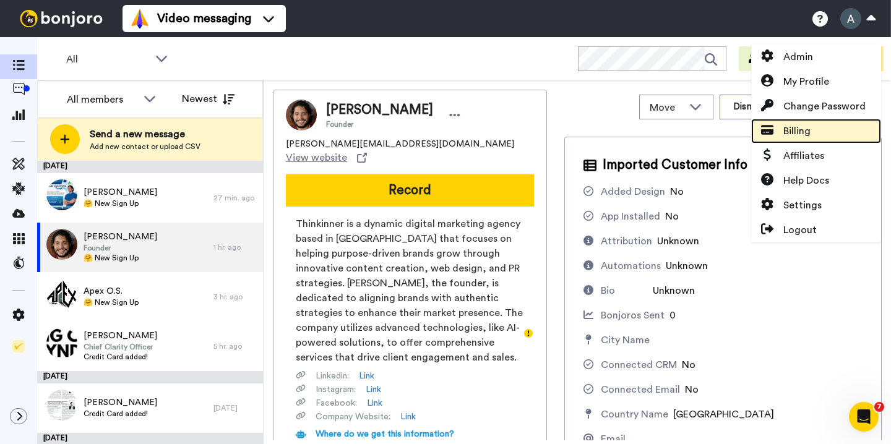
click at [821, 134] on link "Billing" at bounding box center [816, 131] width 130 height 25
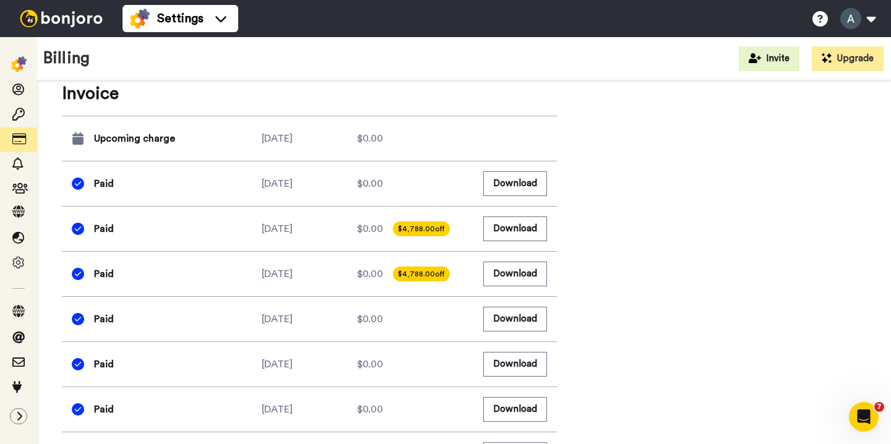
scroll to position [422, 0]
